Goal: Information Seeking & Learning: Learn about a topic

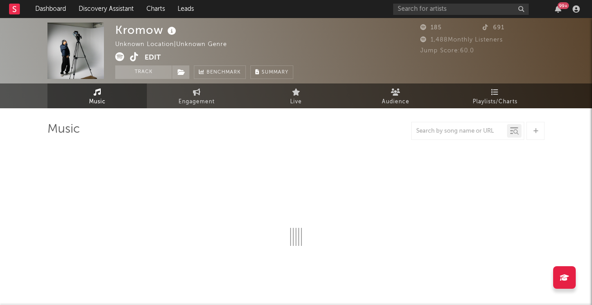
select select "1w"
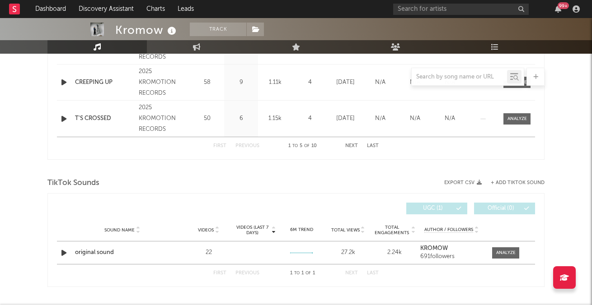
scroll to position [520, 0]
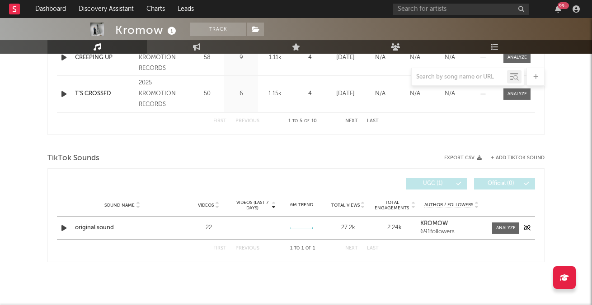
click at [82, 228] on div "original sound" at bounding box center [122, 228] width 94 height 9
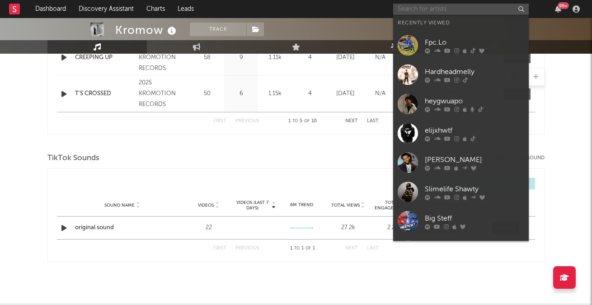
click at [412, 6] on input "text" at bounding box center [461, 9] width 136 height 11
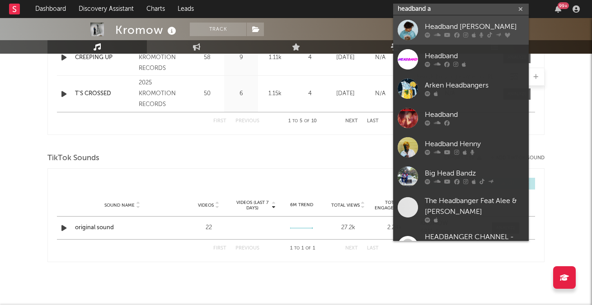
type input "headband a"
click at [442, 37] on div at bounding box center [474, 35] width 99 height 5
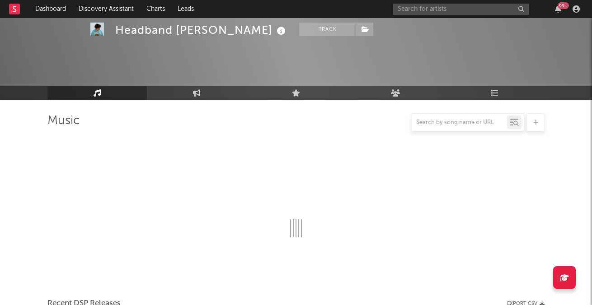
scroll to position [520, 0]
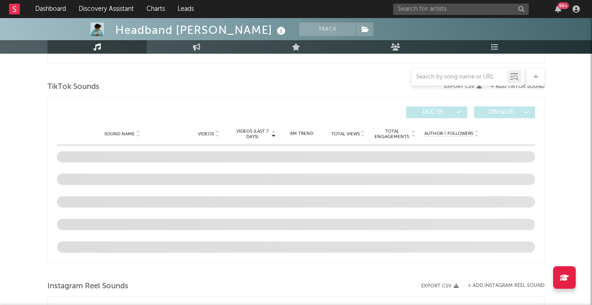
select select "6m"
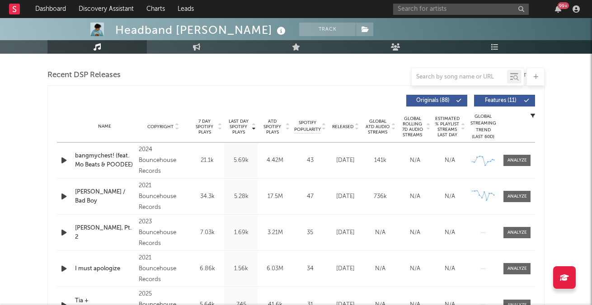
scroll to position [307, 0]
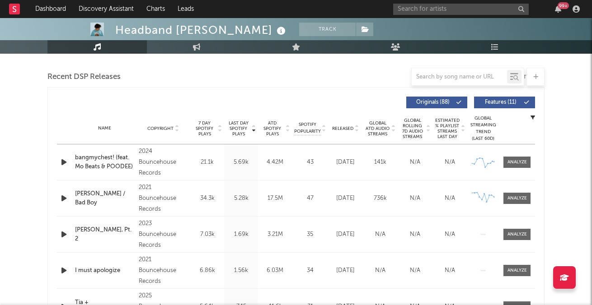
click at [395, 129] on icon at bounding box center [393, 131] width 5 height 4
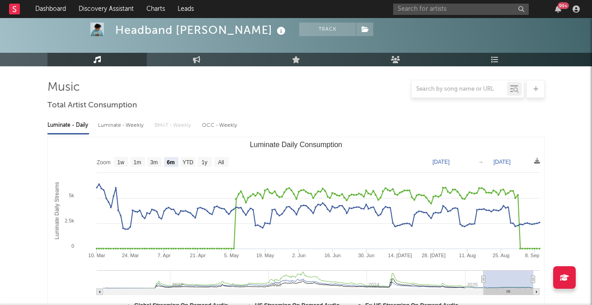
scroll to position [0, 0]
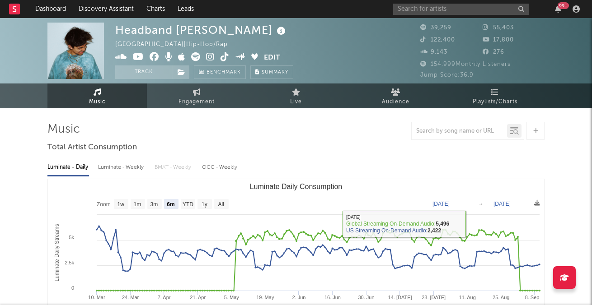
click at [126, 168] on div "Luminate - Weekly" at bounding box center [121, 167] width 47 height 15
select select "6m"
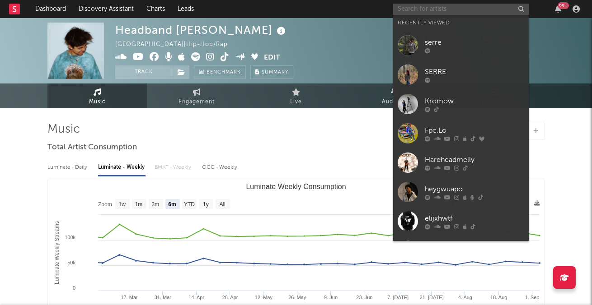
click at [424, 7] on input "text" at bounding box center [461, 9] width 136 height 11
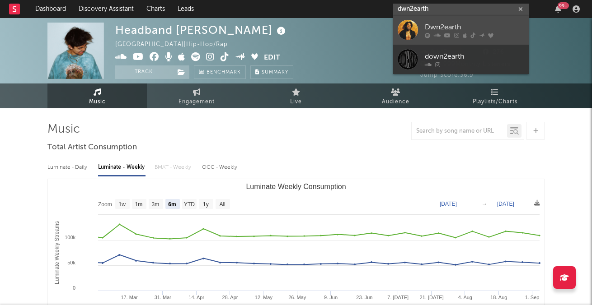
type input "dwn2earth"
click at [431, 33] on div at bounding box center [474, 35] width 99 height 5
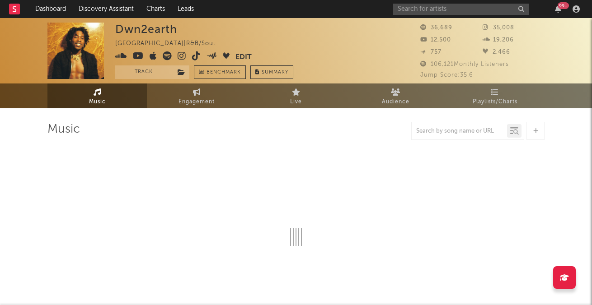
select select "6m"
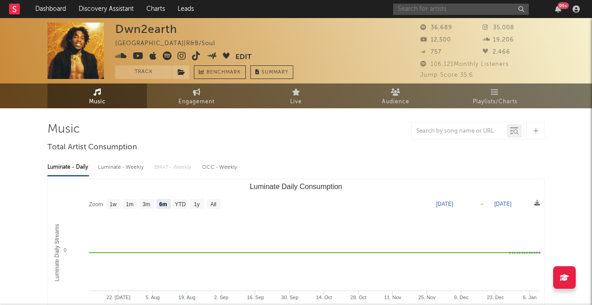
click at [442, 5] on input "text" at bounding box center [461, 9] width 136 height 11
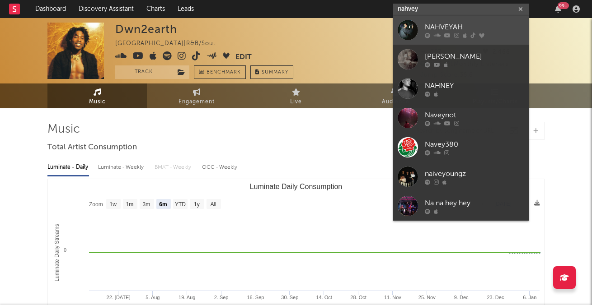
type input "nahvey"
click at [459, 32] on div "NAHVEYAH" at bounding box center [474, 27] width 99 height 11
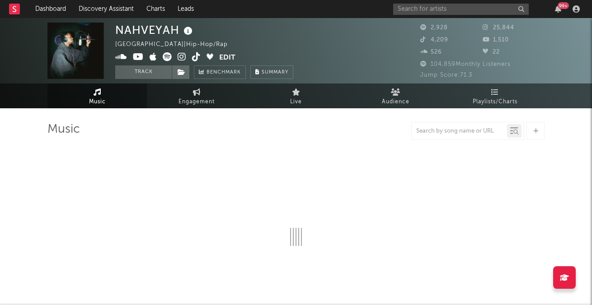
select select "6m"
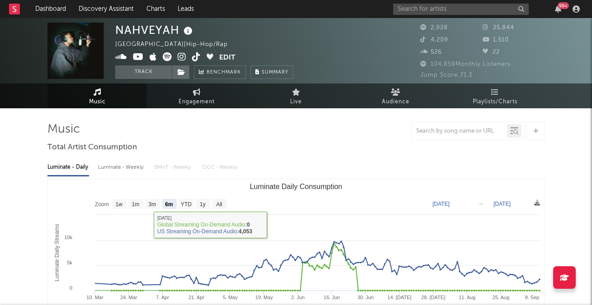
click at [132, 165] on div "Luminate - Weekly" at bounding box center [121, 167] width 47 height 15
select select "6m"
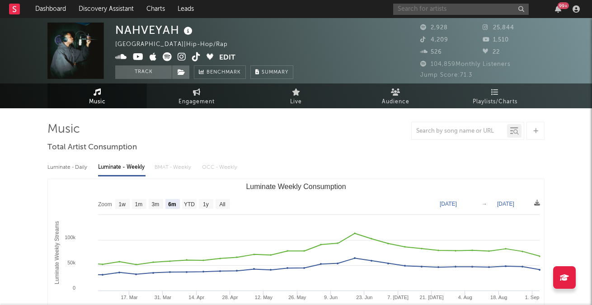
click at [444, 14] on input "text" at bounding box center [461, 9] width 136 height 11
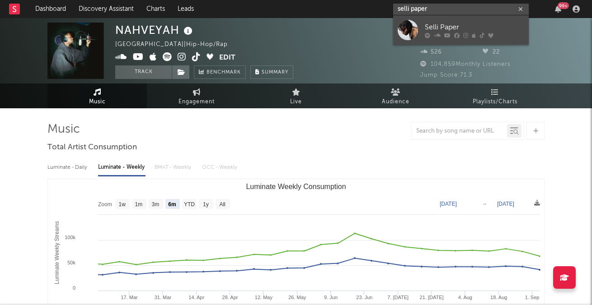
type input "selli paper"
click at [458, 28] on div "Selli Paper" at bounding box center [474, 27] width 99 height 11
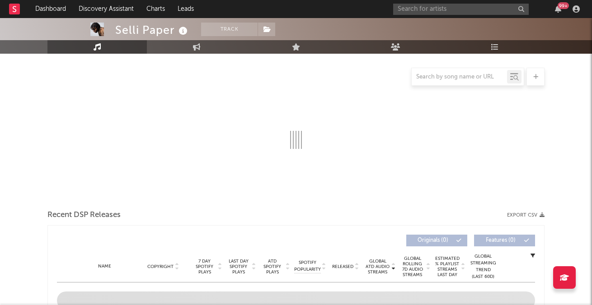
select select "6m"
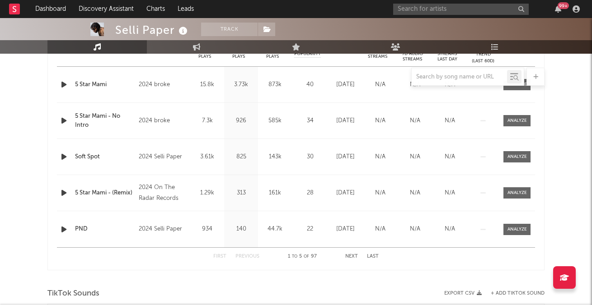
scroll to position [355, 0]
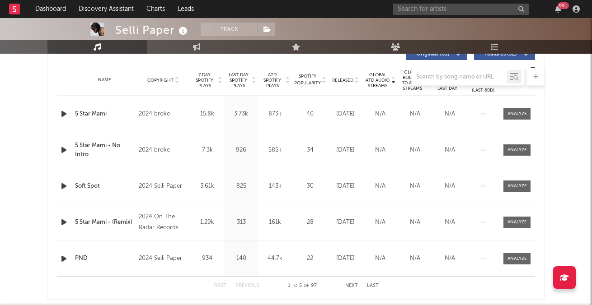
click at [355, 81] on div at bounding box center [295, 77] width 497 height 18
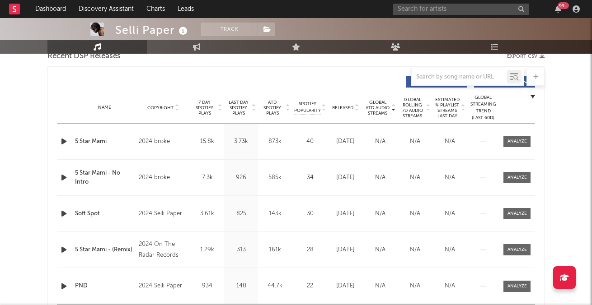
scroll to position [324, 0]
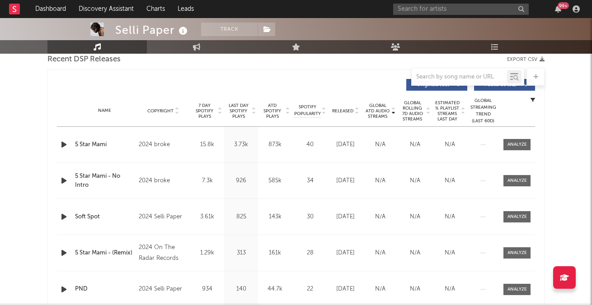
click at [359, 110] on icon at bounding box center [356, 110] width 5 height 4
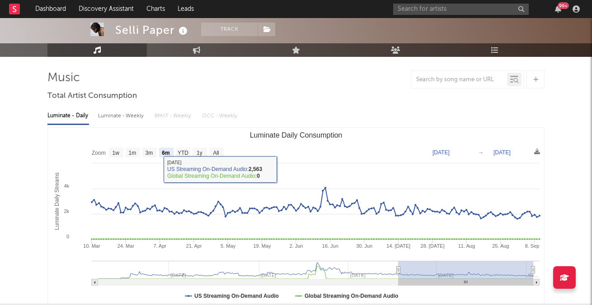
scroll to position [50, 0]
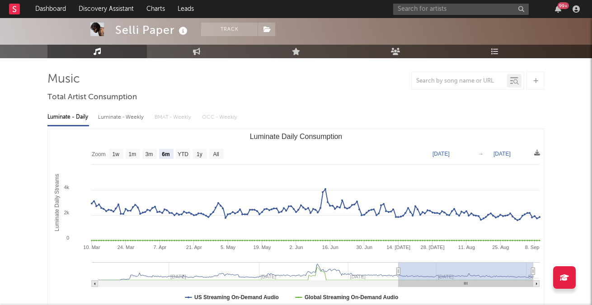
click at [129, 116] on div "Luminate - Weekly" at bounding box center [121, 117] width 47 height 15
select select "6m"
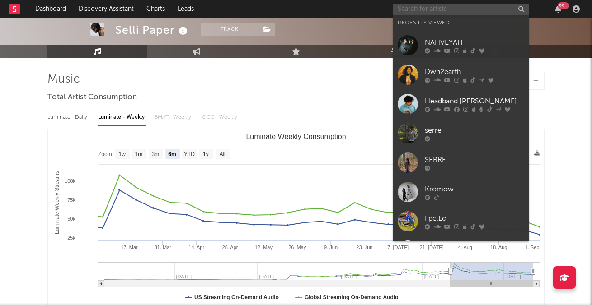
click at [438, 9] on input "text" at bounding box center [461, 9] width 136 height 11
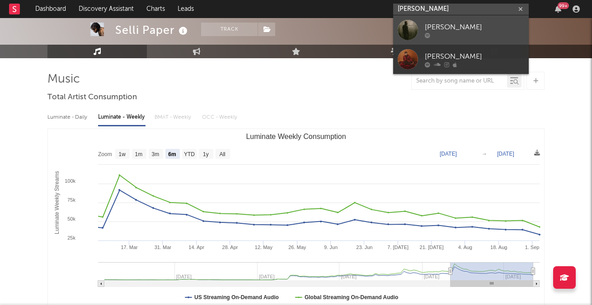
type input "[PERSON_NAME]"
click at [446, 28] on div "[PERSON_NAME]" at bounding box center [474, 27] width 99 height 11
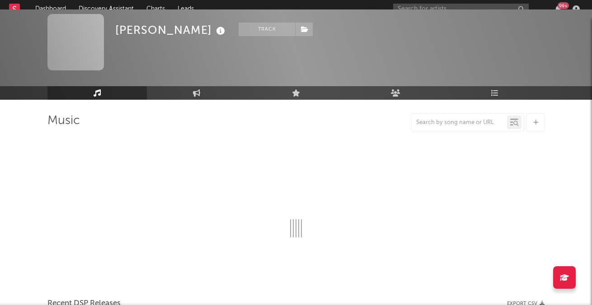
scroll to position [50, 0]
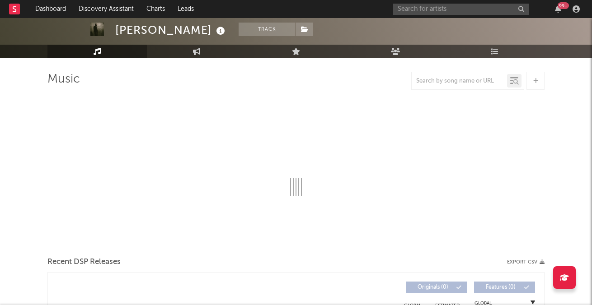
select select "6m"
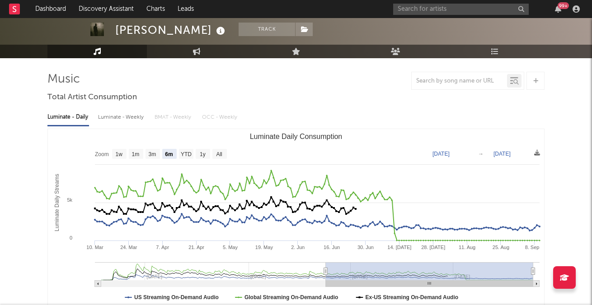
click at [122, 127] on div "Luminate - Daily Luminate - Weekly BMAT - Weekly OCC - Weekly Zoom 1w 1m 3m 6m …" at bounding box center [295, 208] width 497 height 207
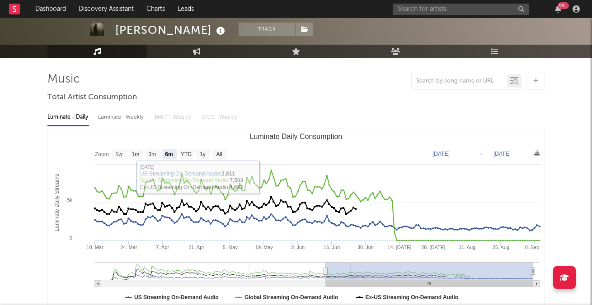
click at [120, 116] on div "Luminate - Weekly" at bounding box center [121, 117] width 47 height 15
select select "6m"
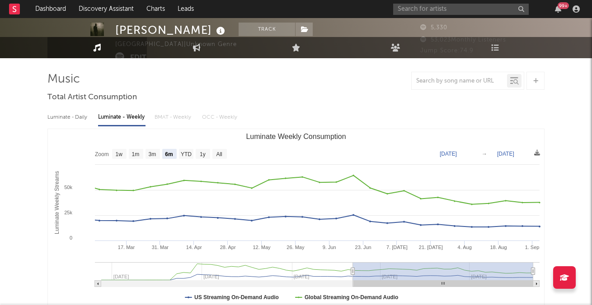
scroll to position [9, 0]
